Goal: Information Seeking & Learning: Learn about a topic

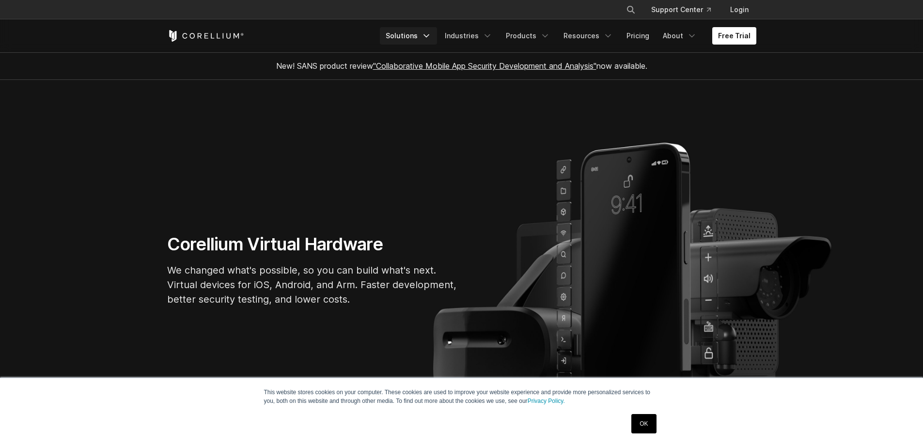
click at [411, 35] on link "Solutions" at bounding box center [408, 35] width 57 height 17
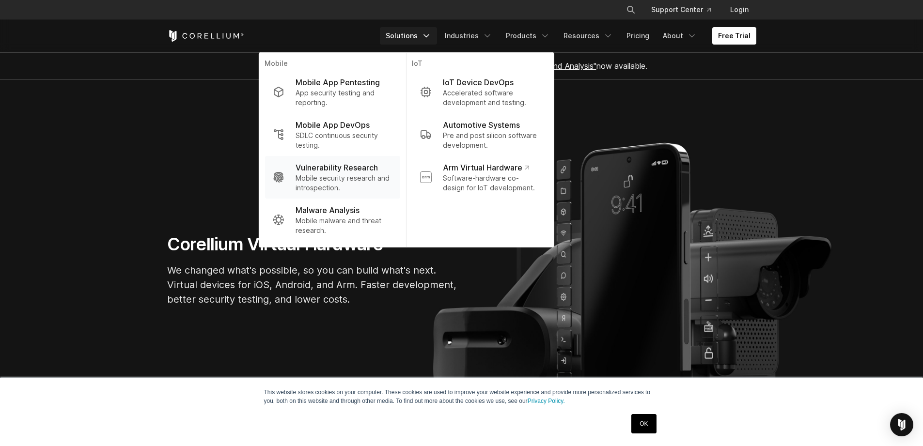
click at [344, 170] on p "Vulnerability Research" at bounding box center [337, 168] width 82 height 12
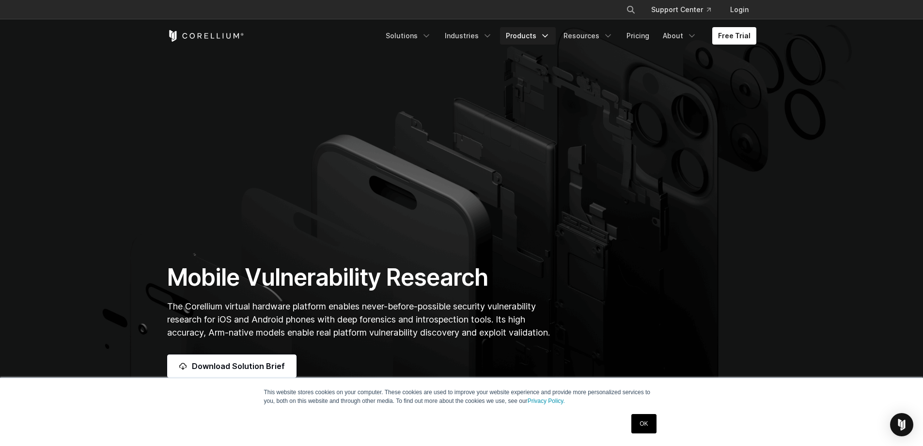
click at [537, 33] on link "Products" at bounding box center [528, 35] width 56 height 17
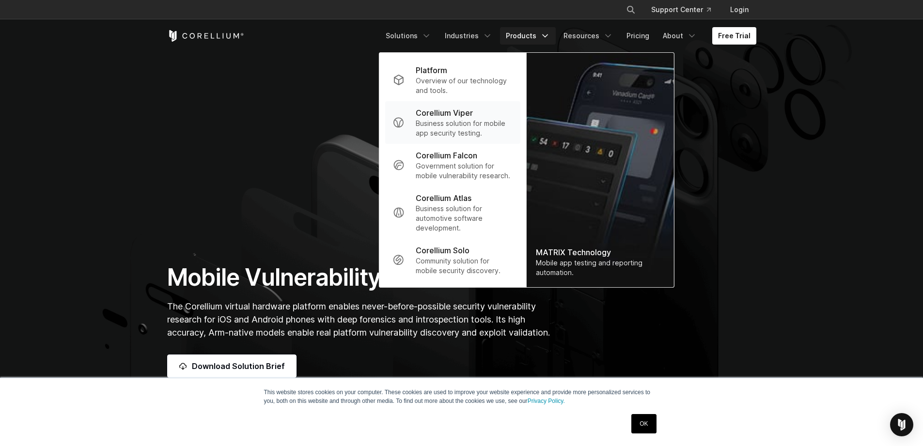
click at [453, 114] on p "Corellium Viper" at bounding box center [444, 113] width 57 height 12
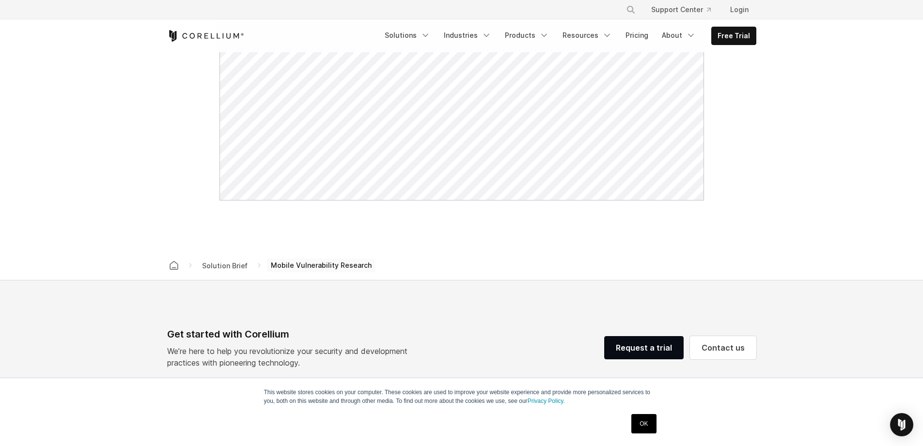
scroll to position [630, 0]
